Goal: Information Seeking & Learning: Learn about a topic

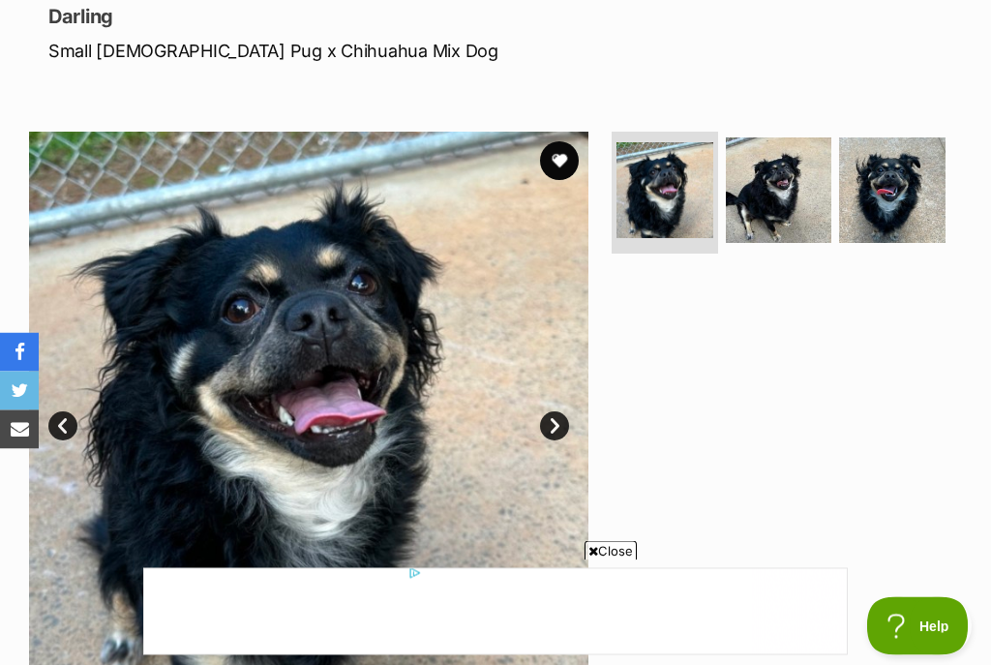
scroll to position [273, 0]
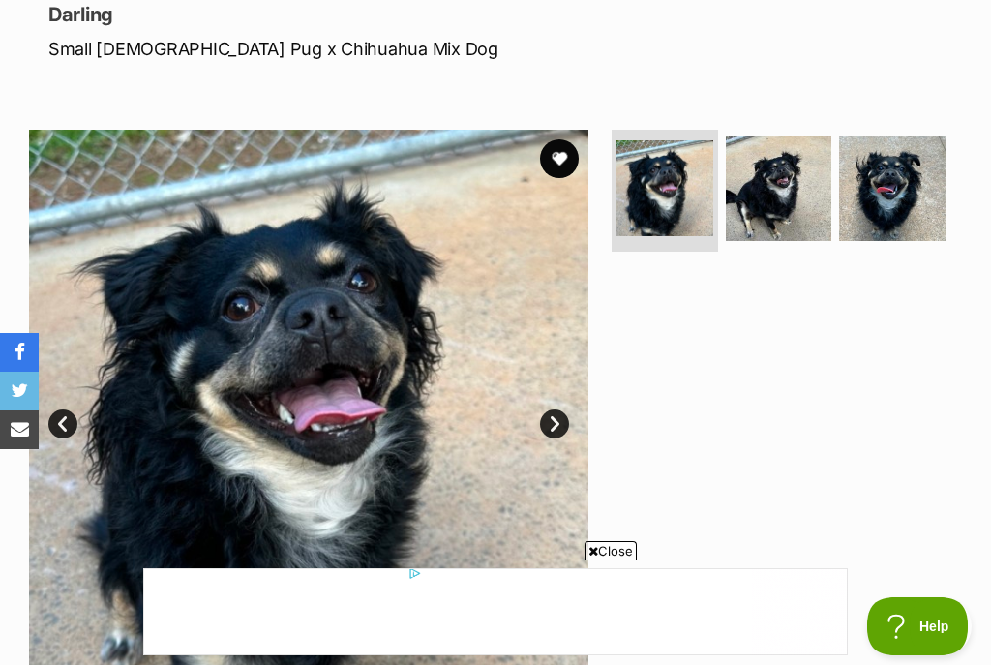
click at [561, 420] on link "Next" at bounding box center [554, 423] width 29 height 29
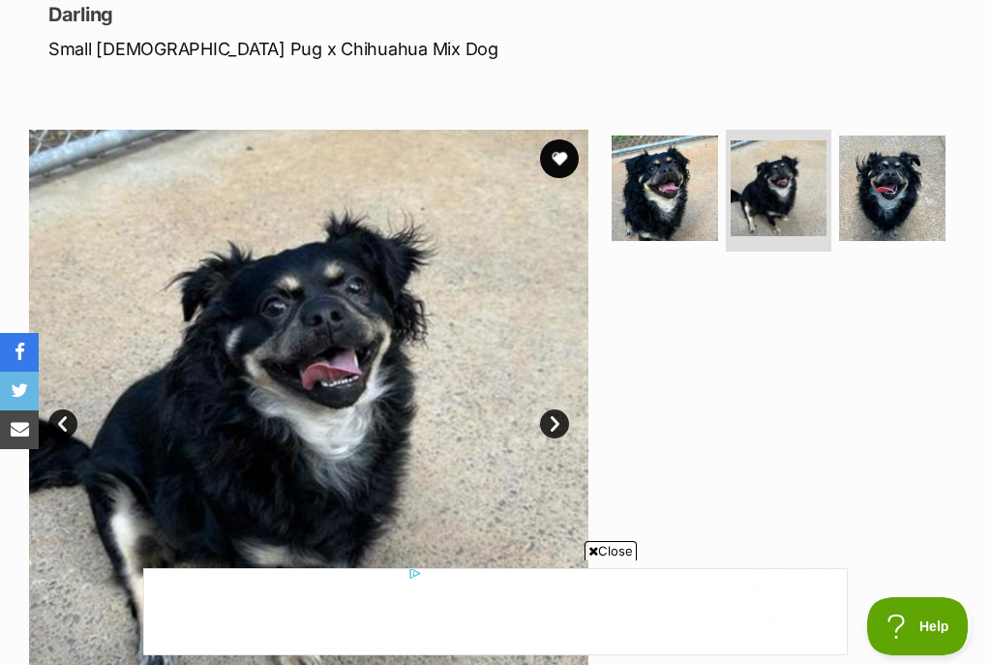
click at [555, 422] on link "Next" at bounding box center [554, 423] width 29 height 29
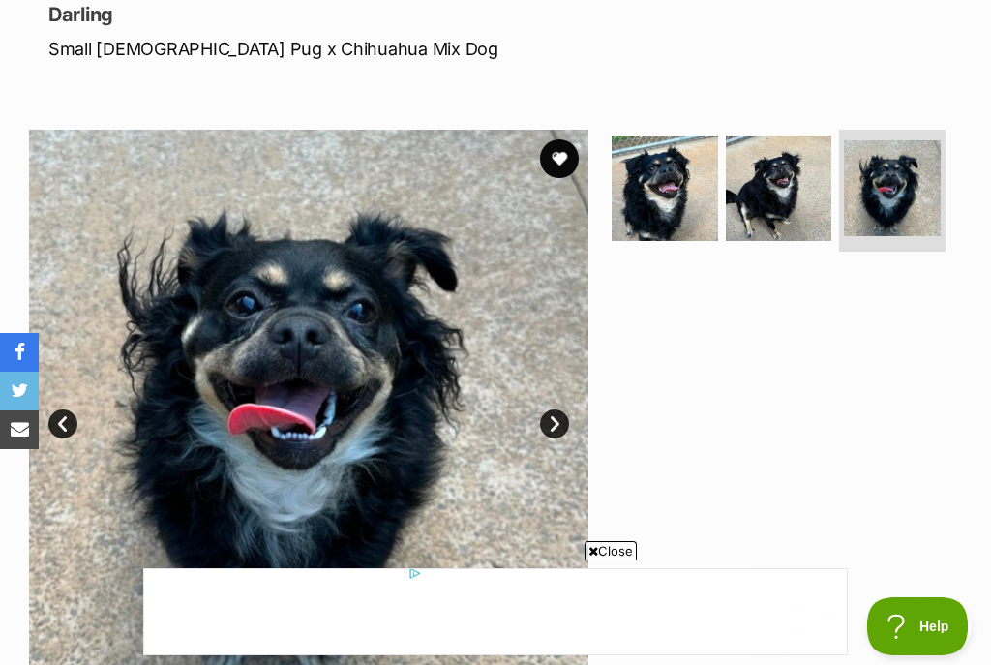
click at [555, 425] on link "Next" at bounding box center [554, 423] width 29 height 29
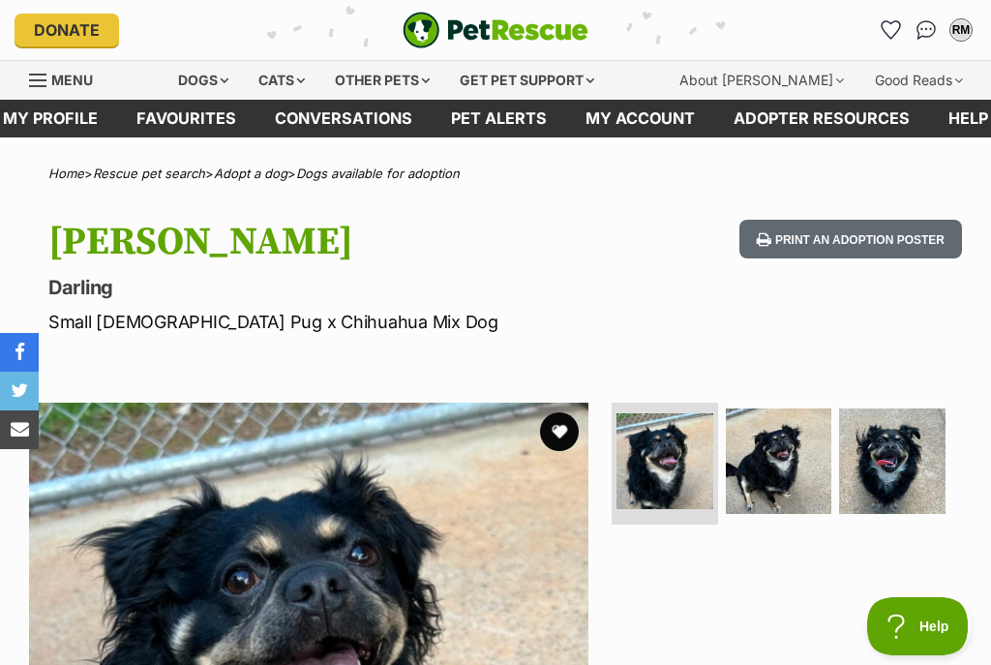
scroll to position [0, 0]
